Goal: Check status: Check status

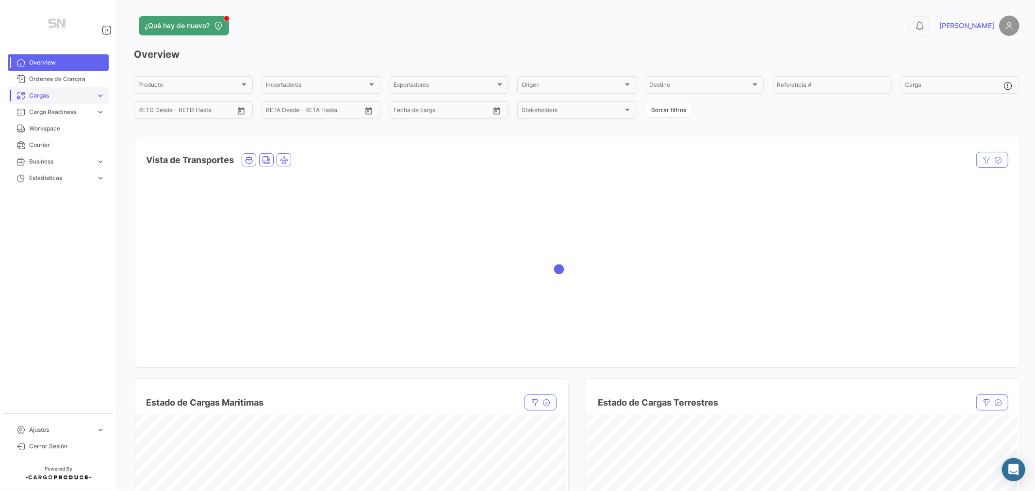
click at [56, 98] on span "Cargas" at bounding box center [60, 95] width 63 height 9
click at [51, 132] on span "Cargas Marítimas" at bounding box center [49, 132] width 49 height 9
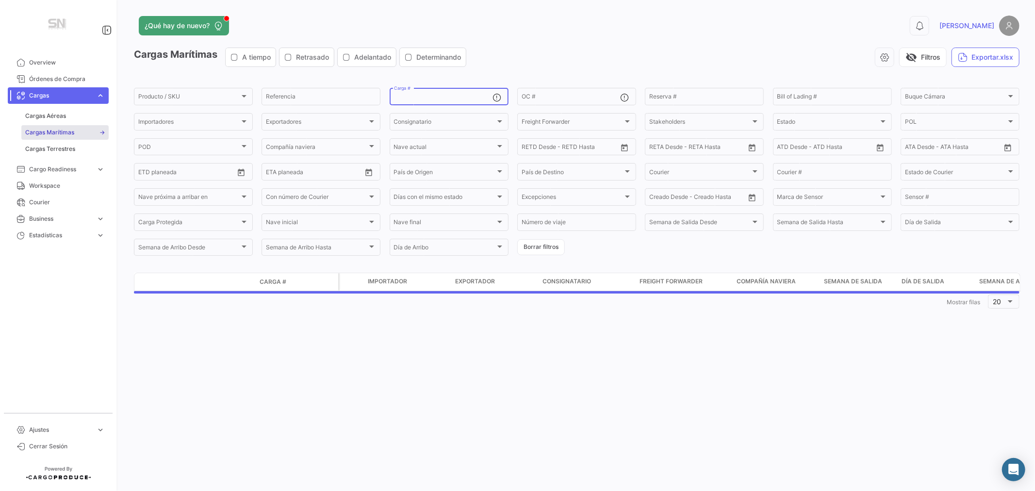
click at [420, 97] on input "Carga #" at bounding box center [443, 98] width 99 height 7
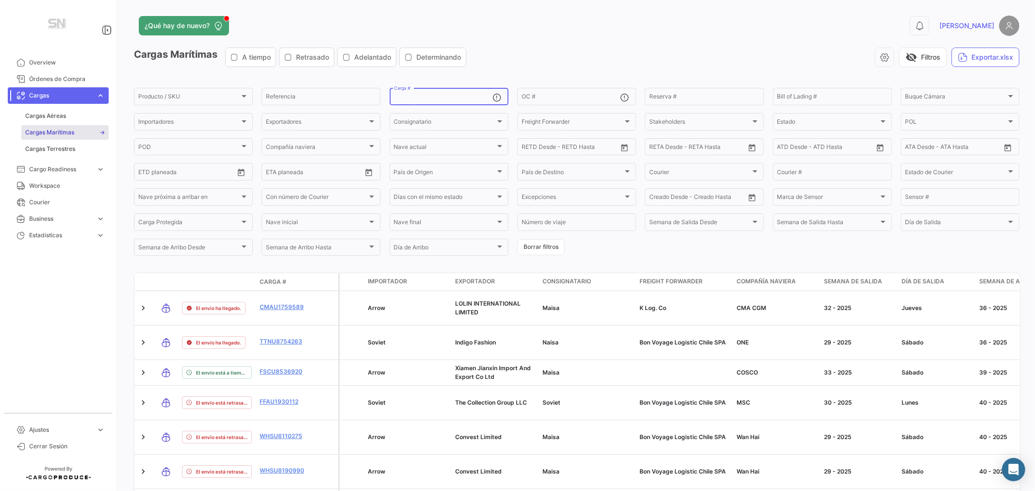
paste input "CMAU175958"
type input "CMAU175958"
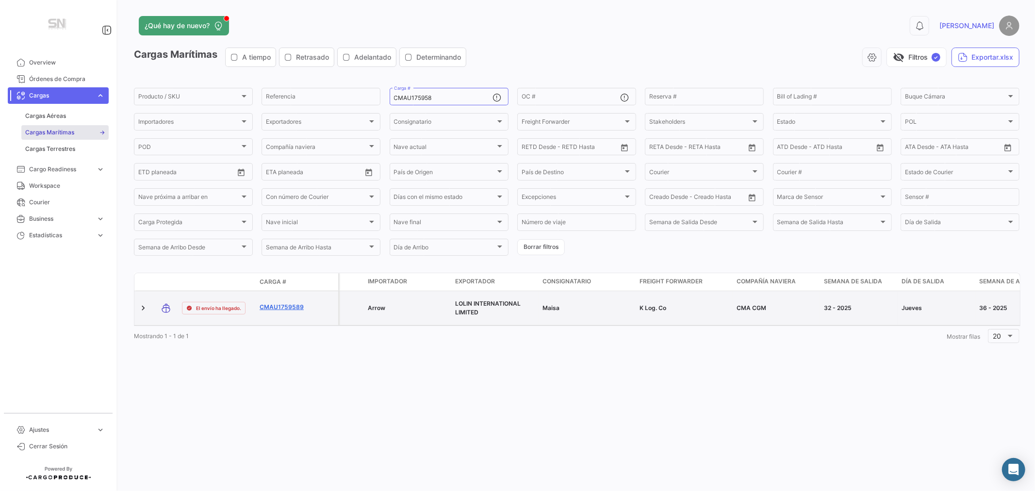
click at [277, 305] on link "CMAU1759589" at bounding box center [285, 307] width 50 height 9
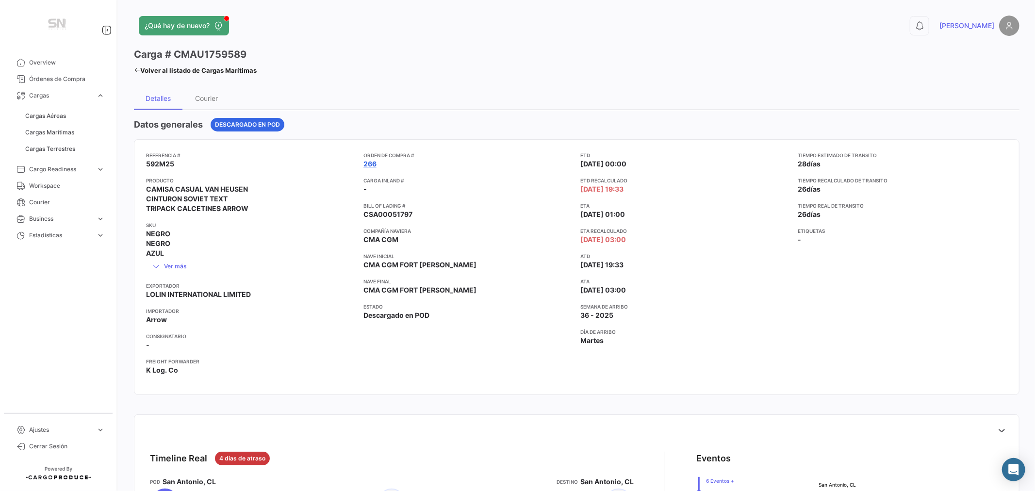
click at [373, 163] on link "266" at bounding box center [370, 164] width 13 height 10
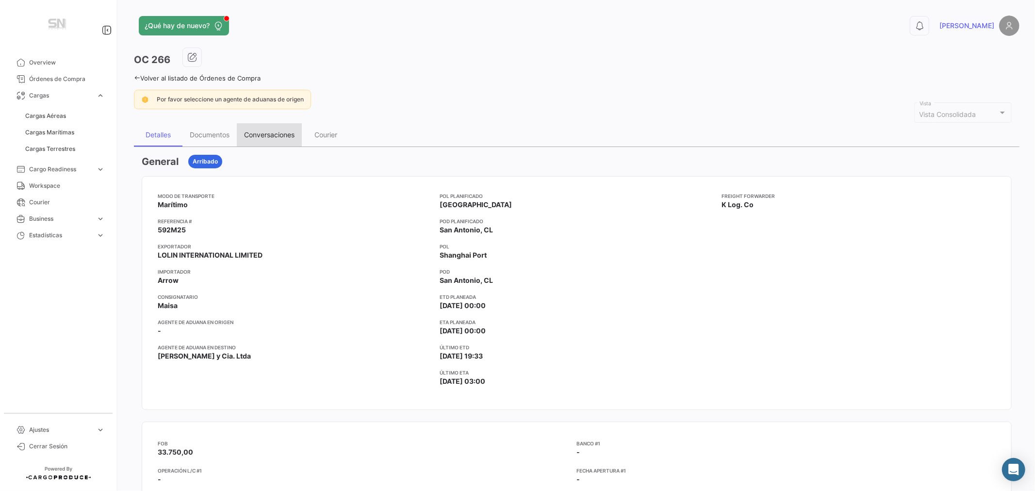
click at [261, 133] on div "Conversaciones" at bounding box center [269, 135] width 50 height 8
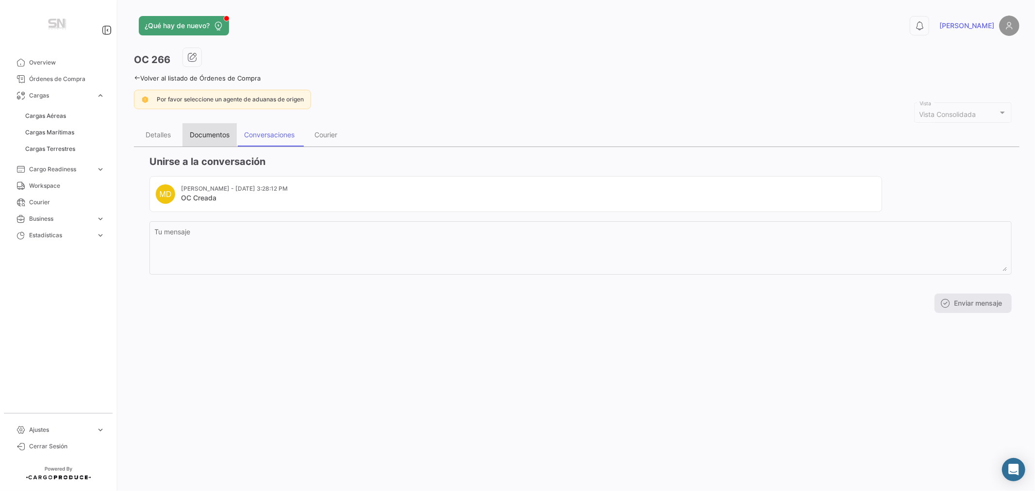
click at [210, 131] on div "Documentos" at bounding box center [210, 135] width 40 height 8
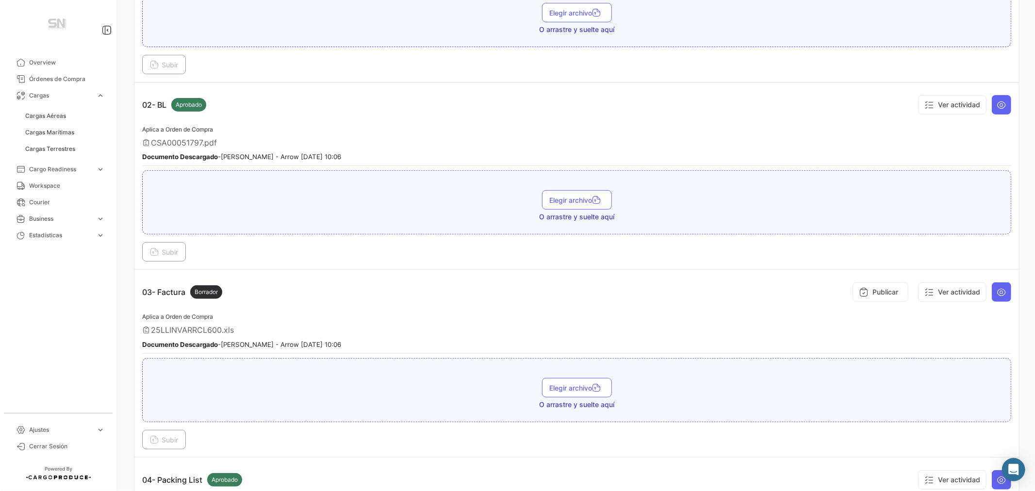
scroll to position [269, 0]
click at [997, 289] on icon at bounding box center [1002, 291] width 10 height 10
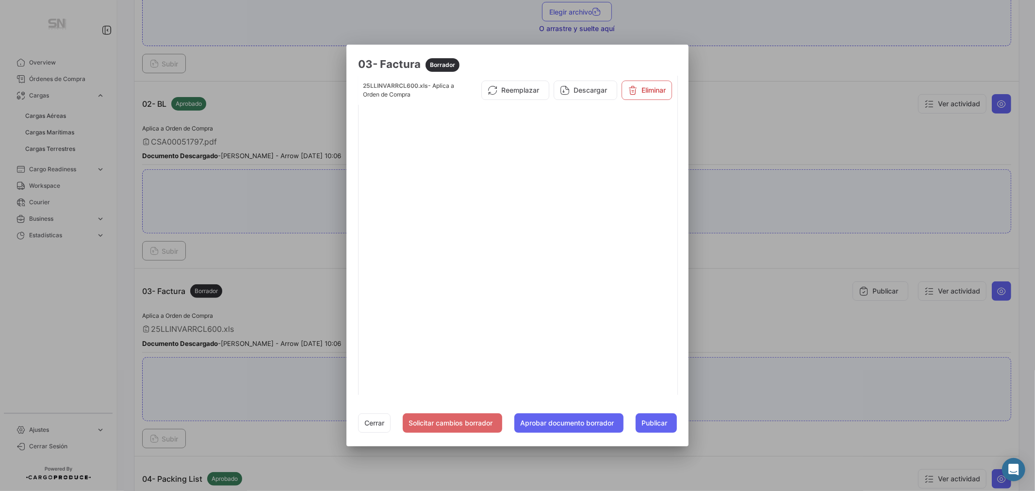
click at [778, 61] on div at bounding box center [517, 245] width 1035 height 491
